Goal: Information Seeking & Learning: Learn about a topic

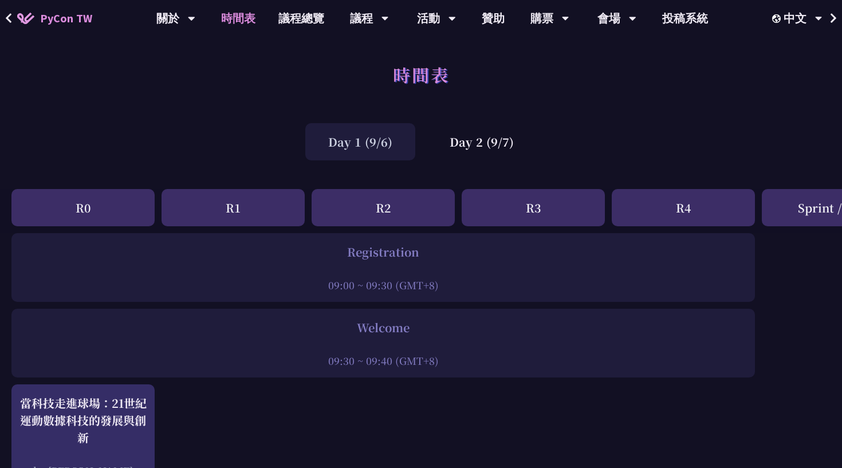
click at [209, 216] on div "R1" at bounding box center [233, 207] width 143 height 37
click at [237, 206] on div "R1" at bounding box center [233, 207] width 143 height 37
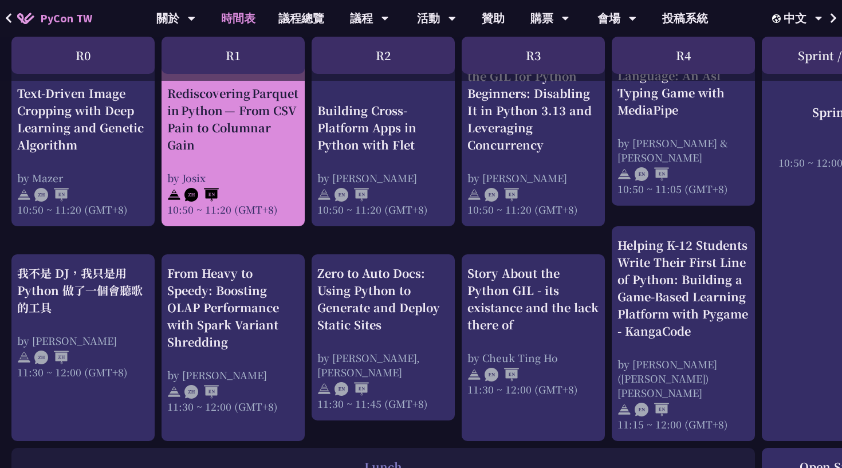
scroll to position [501, 0]
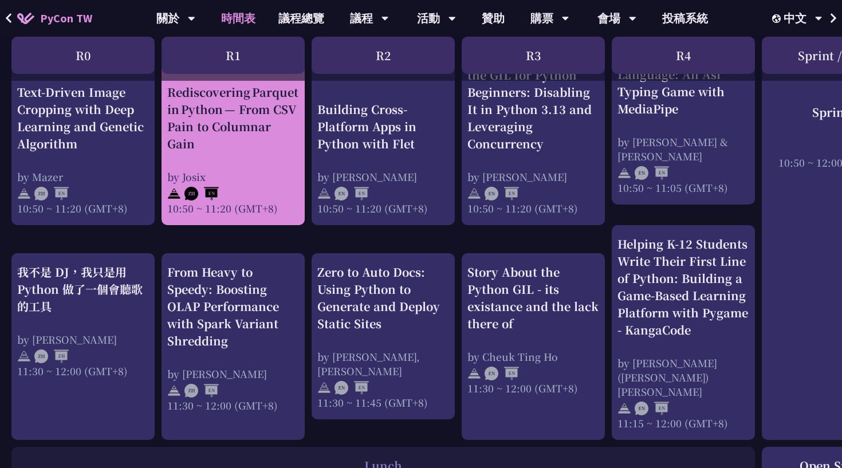
click at [244, 150] on div "Rediscovering Parquet in Python — From CSV Pain to Columnar Gain" at bounding box center [233, 118] width 132 height 69
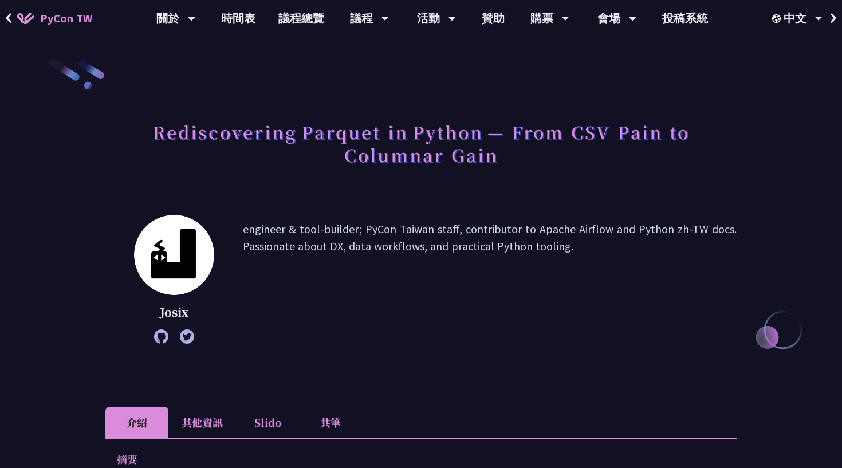
scroll to position [312, 0]
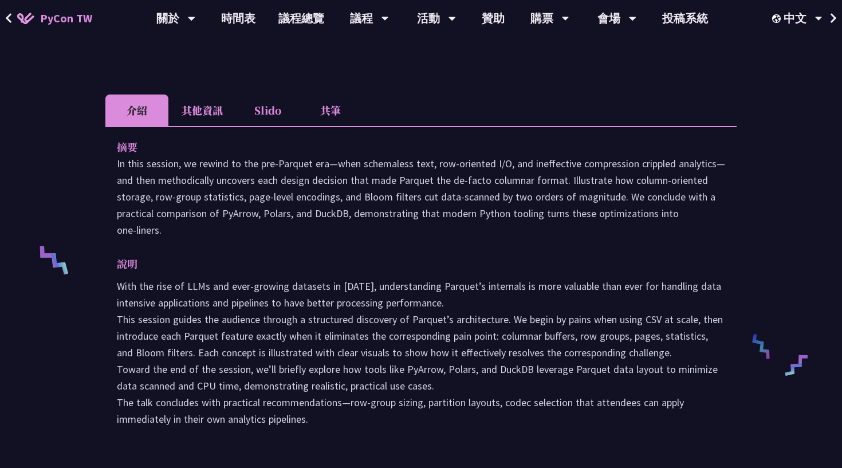
click at [260, 114] on li "Slido" at bounding box center [267, 111] width 63 height 32
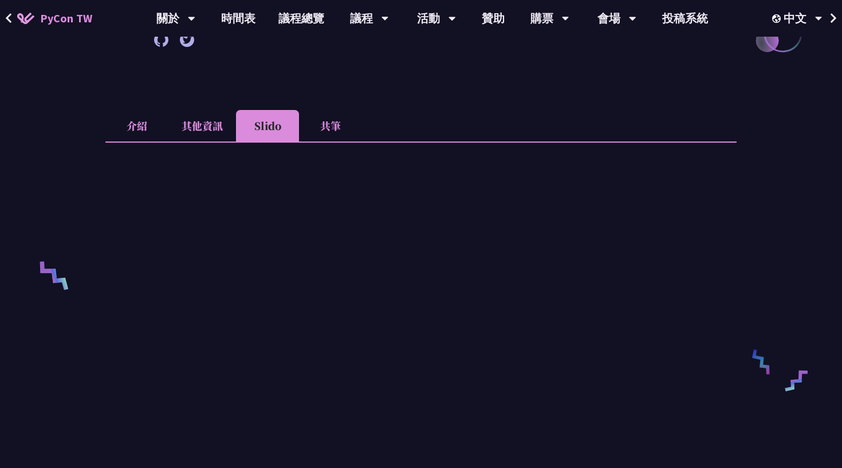
scroll to position [294, 0]
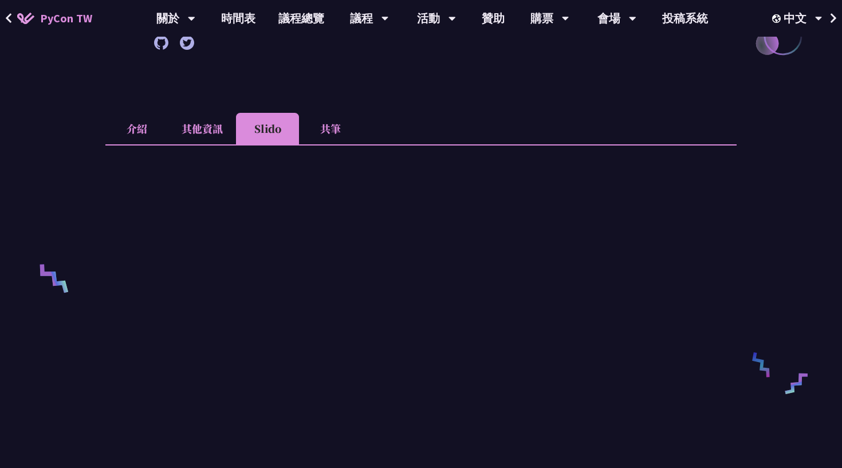
click at [332, 128] on li "共筆" at bounding box center [330, 129] width 63 height 32
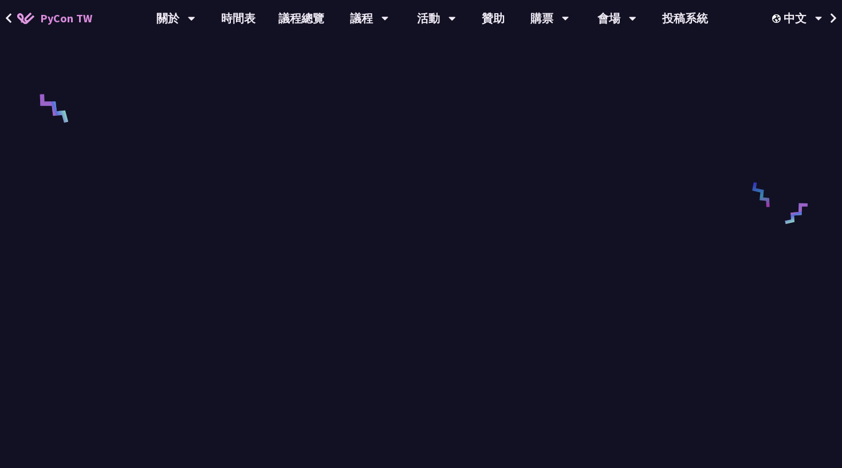
scroll to position [543, 0]
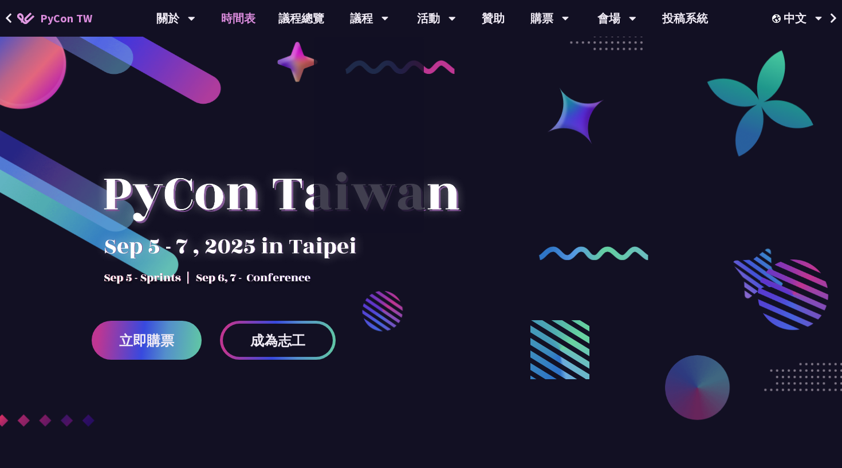
click at [230, 19] on link "時間表" at bounding box center [238, 18] width 57 height 37
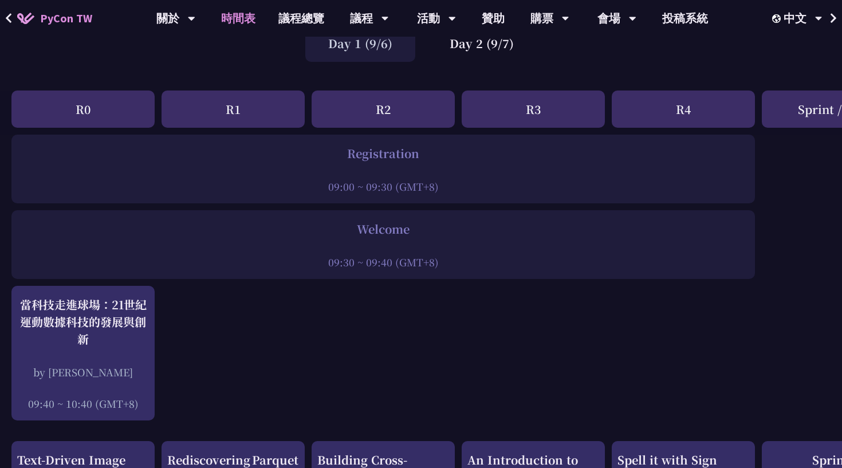
scroll to position [99, 0]
click at [199, 107] on div "R1" at bounding box center [233, 108] width 143 height 37
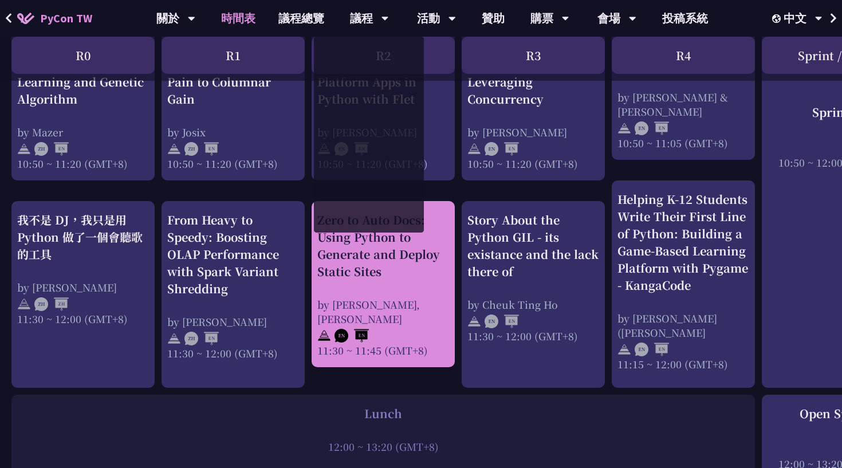
scroll to position [564, 0]
